Goal: Transaction & Acquisition: Purchase product/service

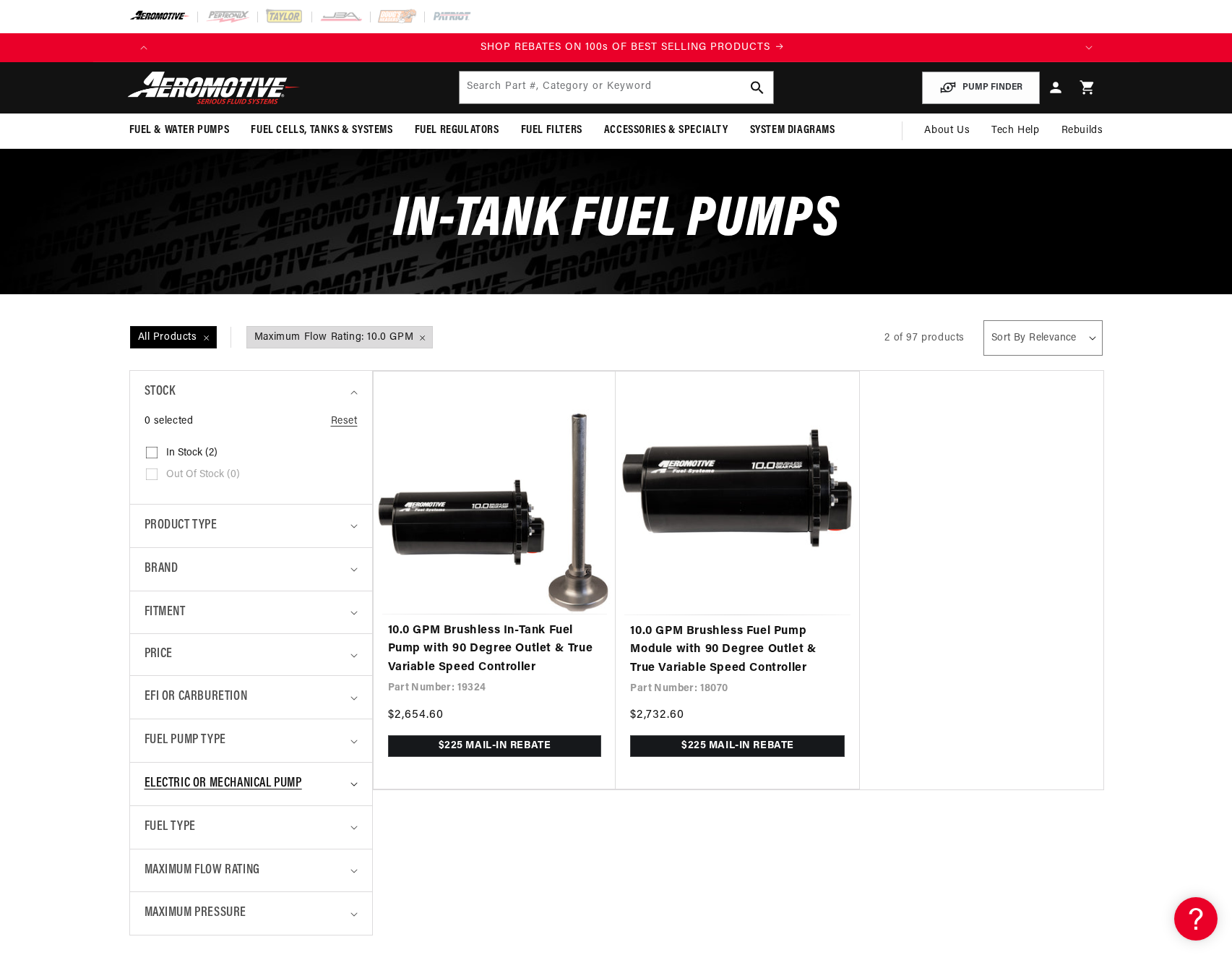
scroll to position [0, 1833]
click at [288, 785] on span "Electric or Mechanical Pump" at bounding box center [223, 783] width 157 height 21
click at [284, 785] on span "Electric or Mechanical Pump" at bounding box center [223, 783] width 157 height 21
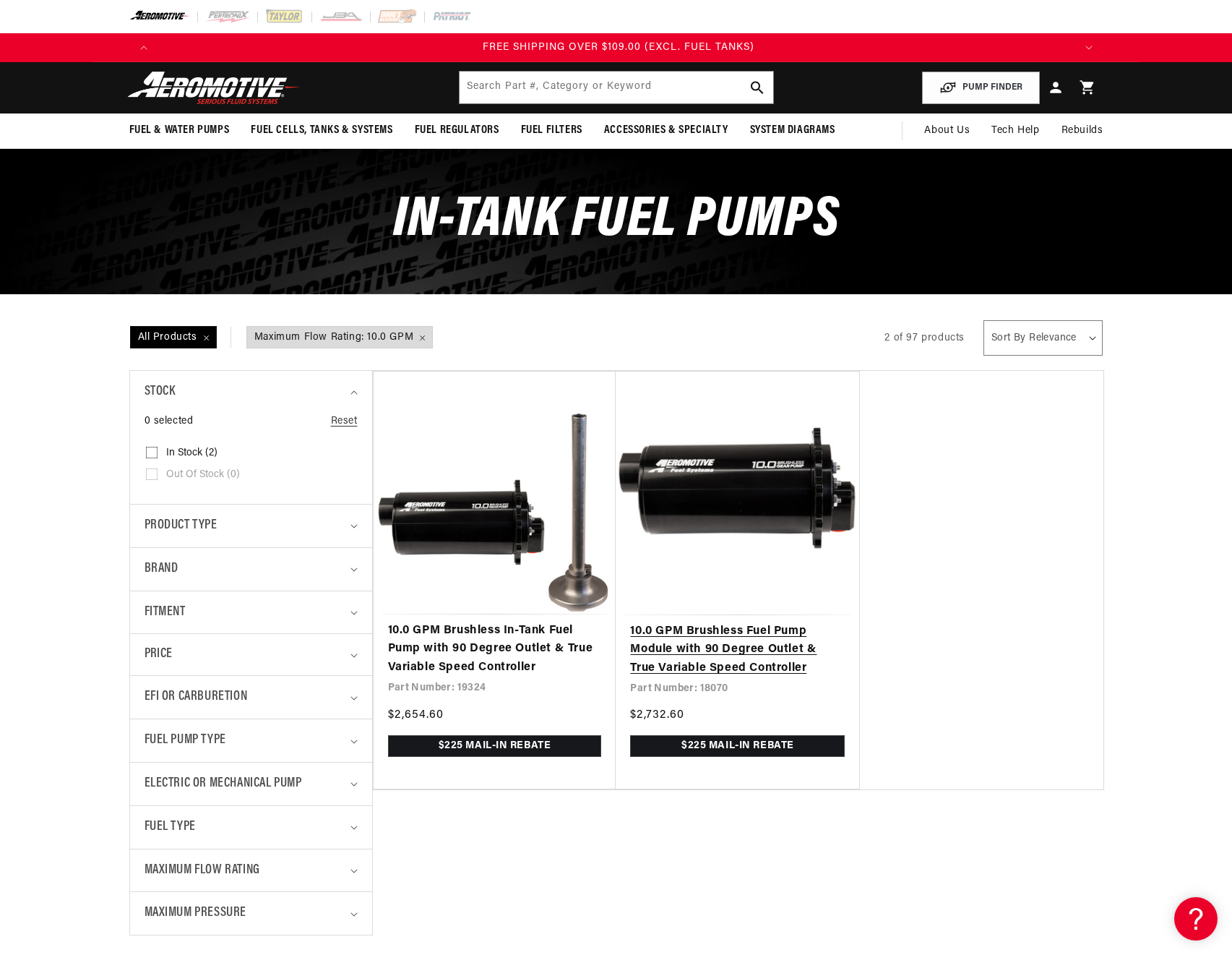
scroll to position [0, 2749]
click at [680, 636] on link "10.0 GPM Brushless Fuel Pump Module with 90 Degree Outlet & True Variable Speed…" at bounding box center [737, 649] width 215 height 55
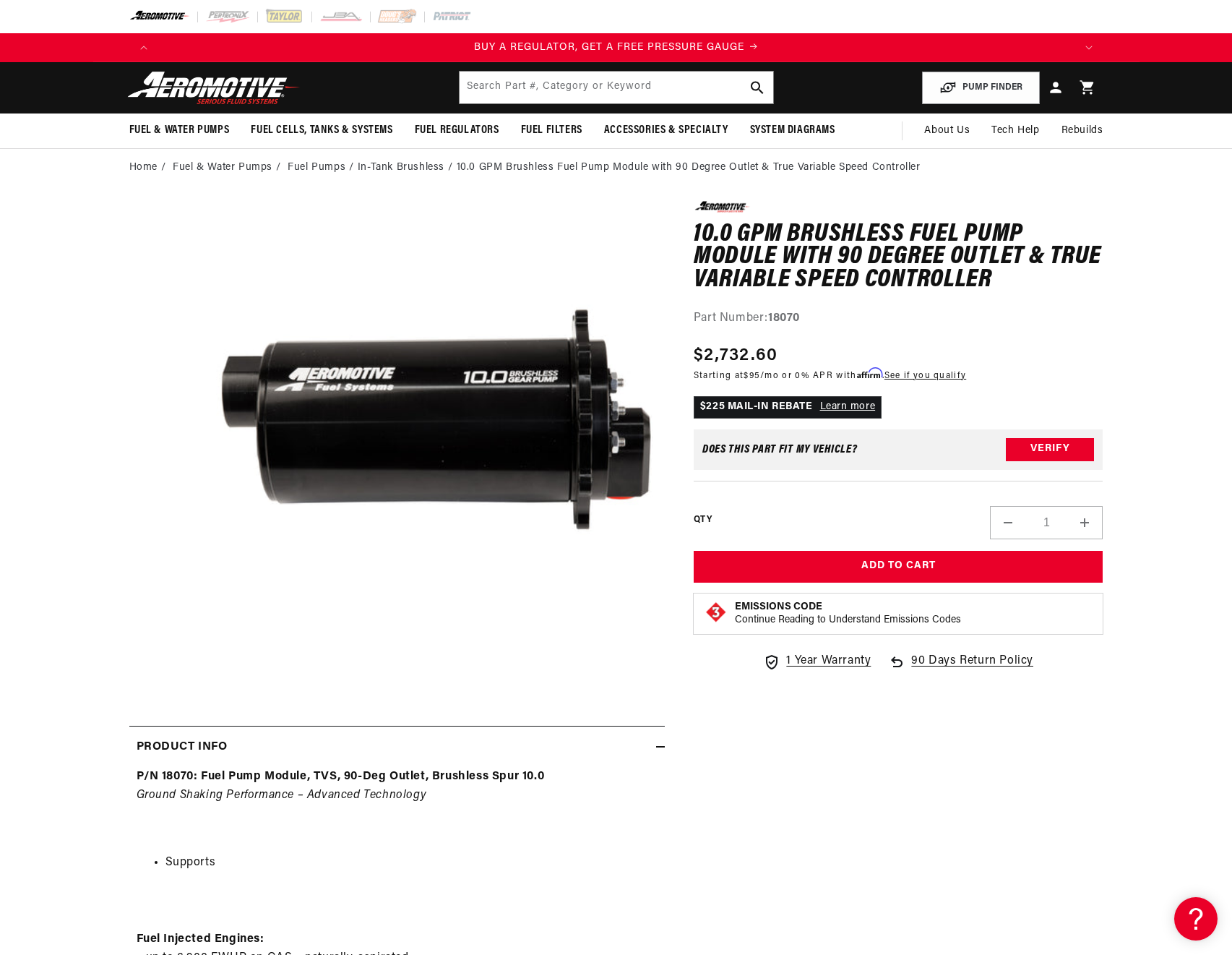
click at [827, 407] on link "Learn more" at bounding box center [847, 407] width 55 height 11
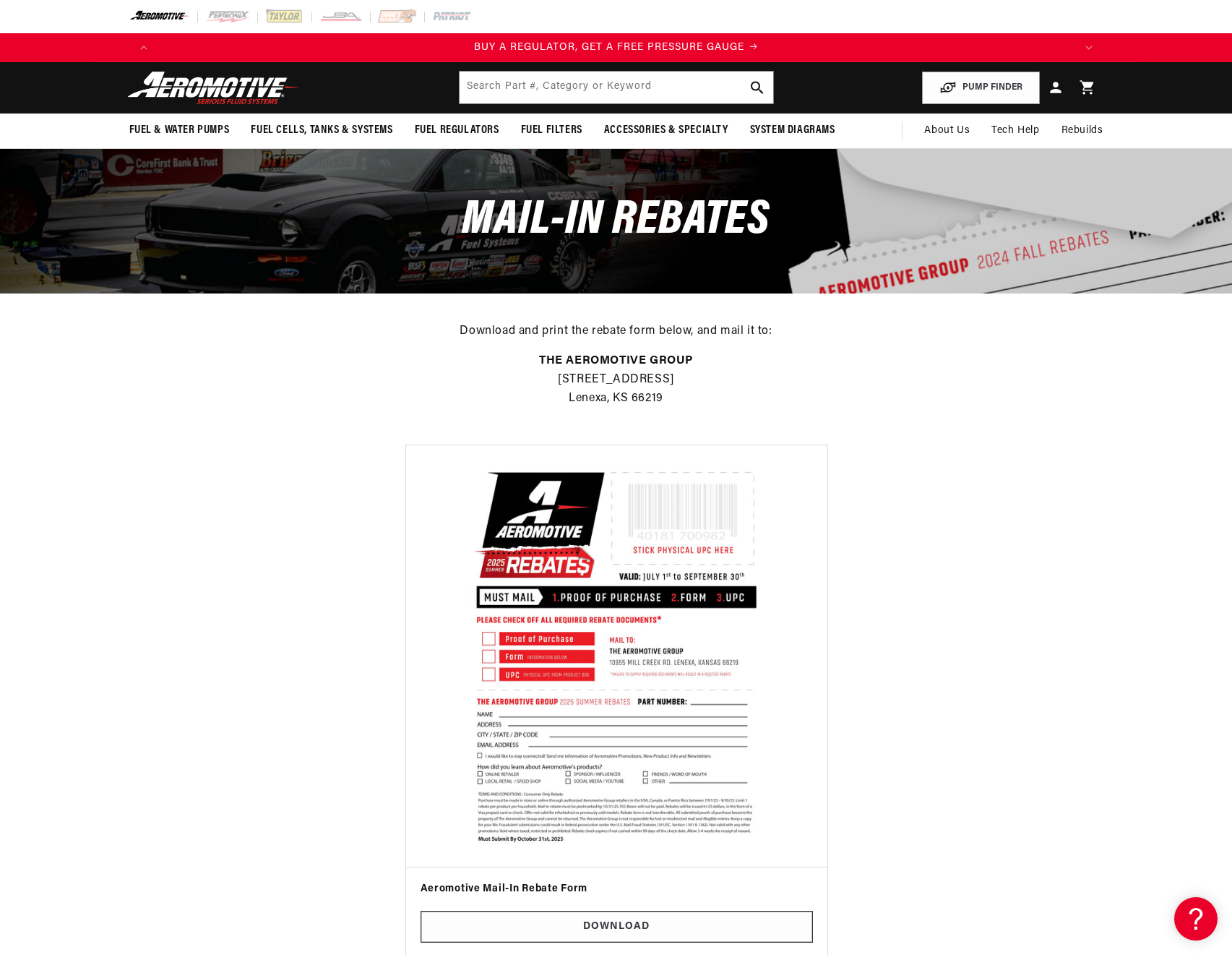
click at [696, 604] on img at bounding box center [616, 656] width 404 height 404
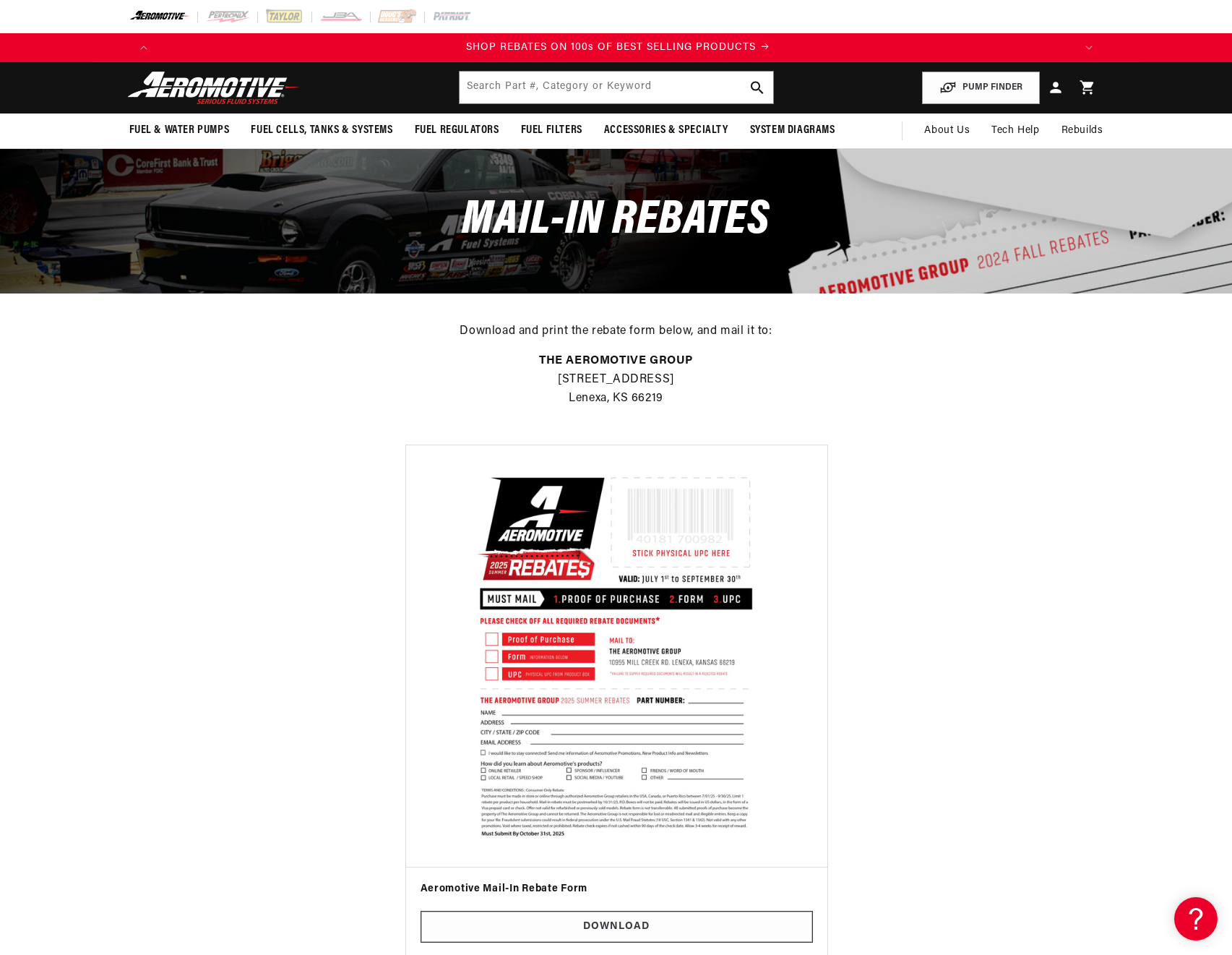
scroll to position [0, 1833]
